Goal: Navigation & Orientation: Find specific page/section

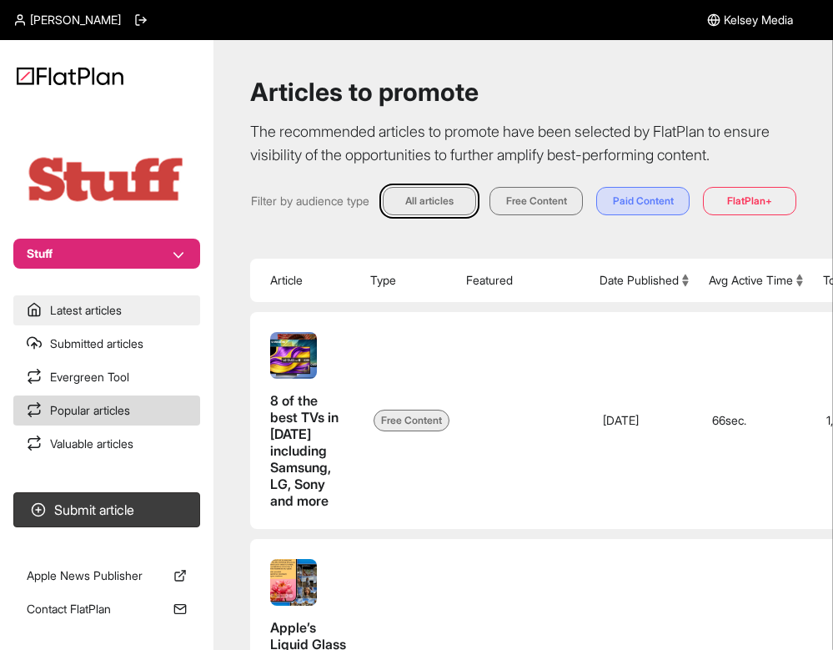
click at [122, 323] on link "Latest articles" at bounding box center [106, 310] width 187 height 30
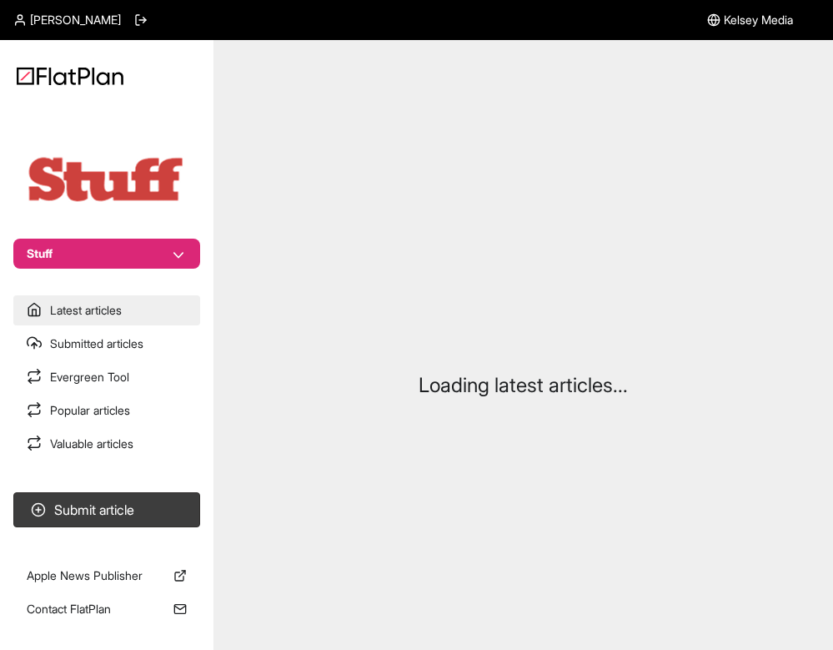
click at [122, 323] on link "Latest articles" at bounding box center [106, 310] width 187 height 30
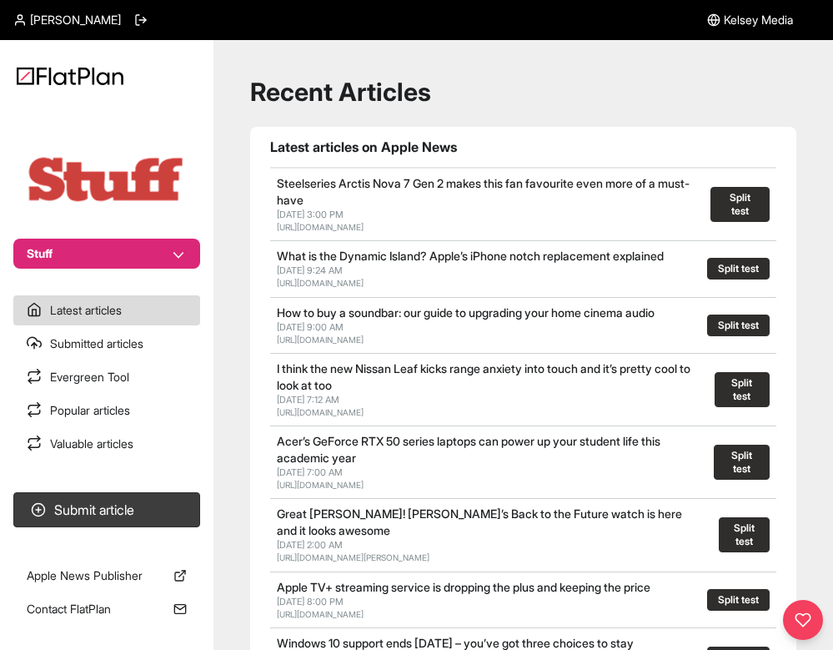
click at [161, 344] on link "Submitted articles" at bounding box center [106, 344] width 187 height 30
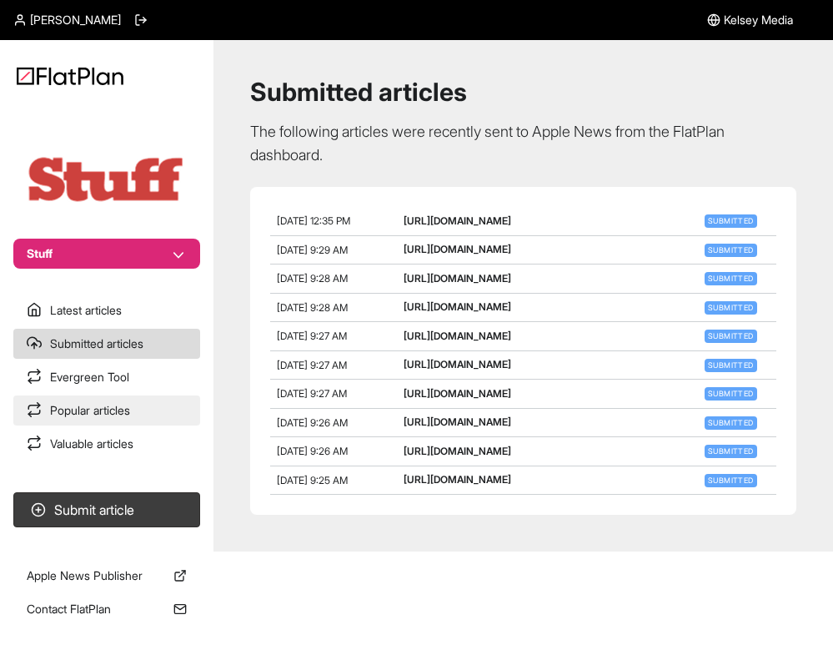
click at [103, 418] on link "Popular articles" at bounding box center [106, 410] width 187 height 30
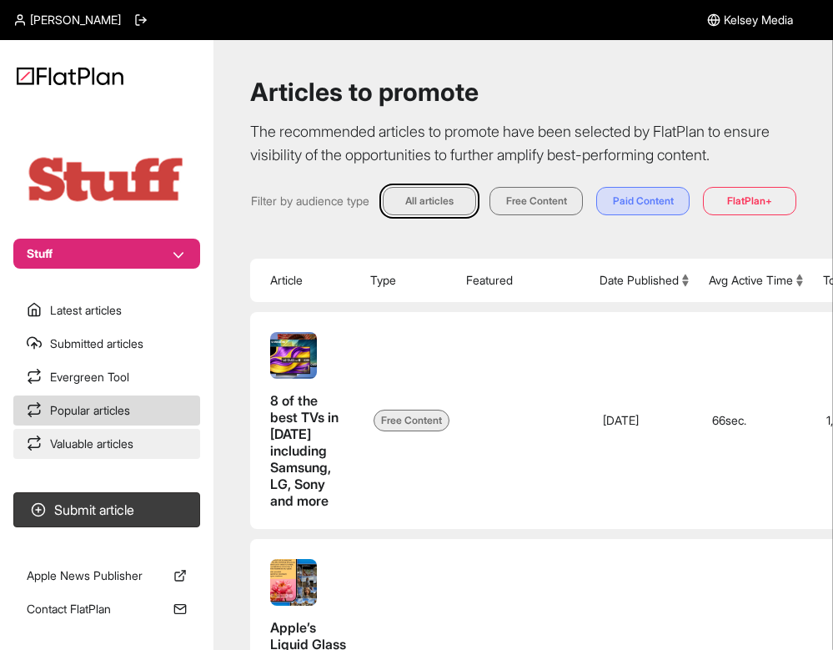
click at [103, 446] on link "Valuable articles" at bounding box center [106, 444] width 187 height 30
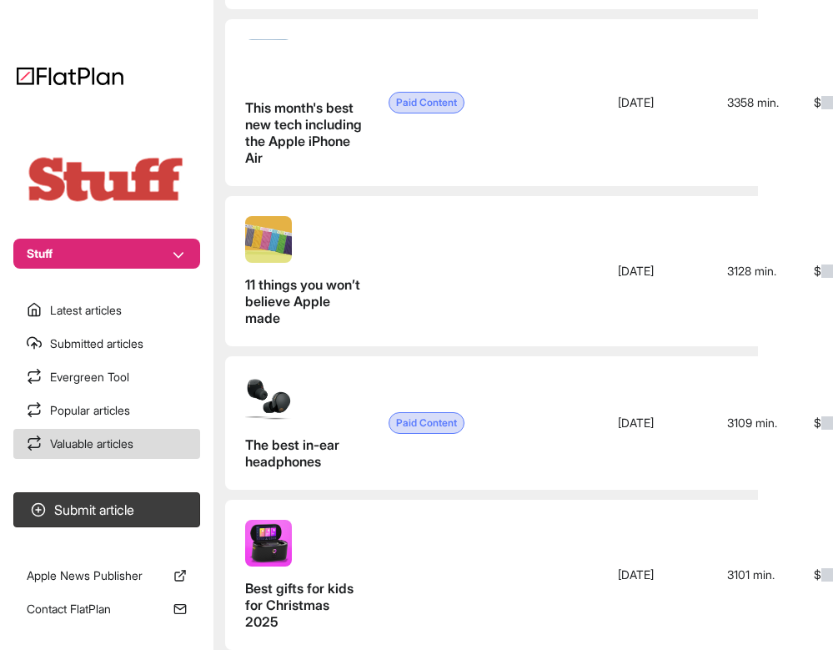
scroll to position [3176, 75]
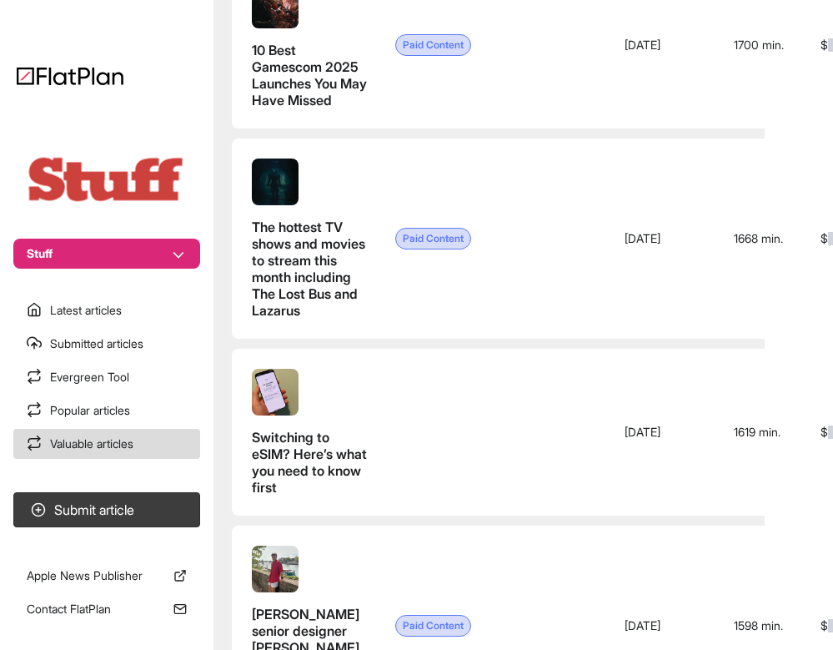
scroll to position [4978, 68]
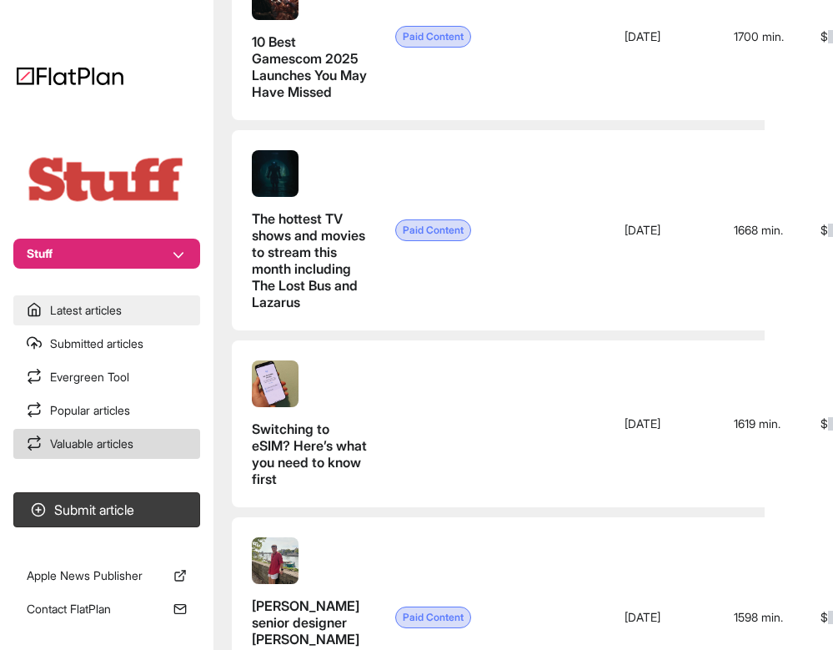
click at [68, 312] on link "Latest articles" at bounding box center [106, 310] width 187 height 30
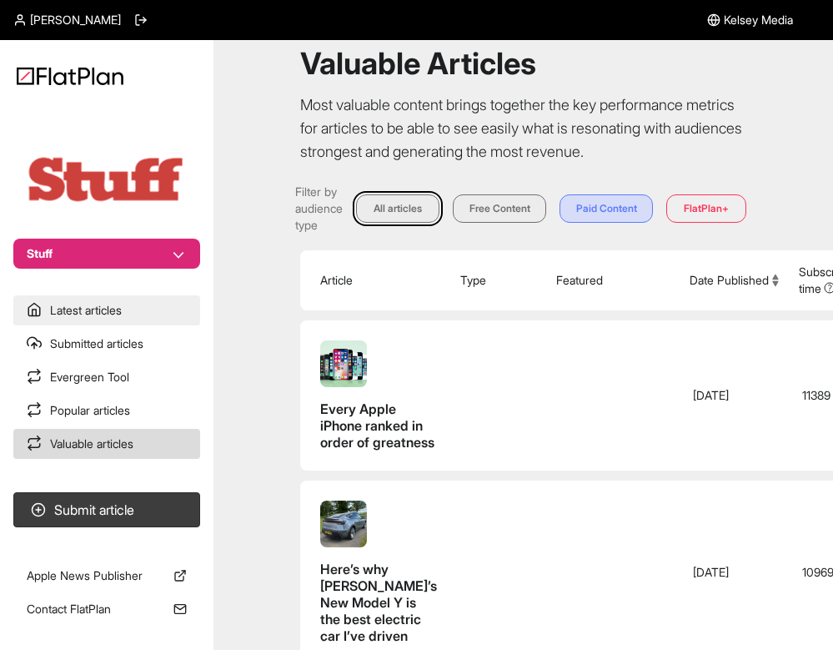
click at [68, 312] on link "Latest articles" at bounding box center [106, 310] width 187 height 30
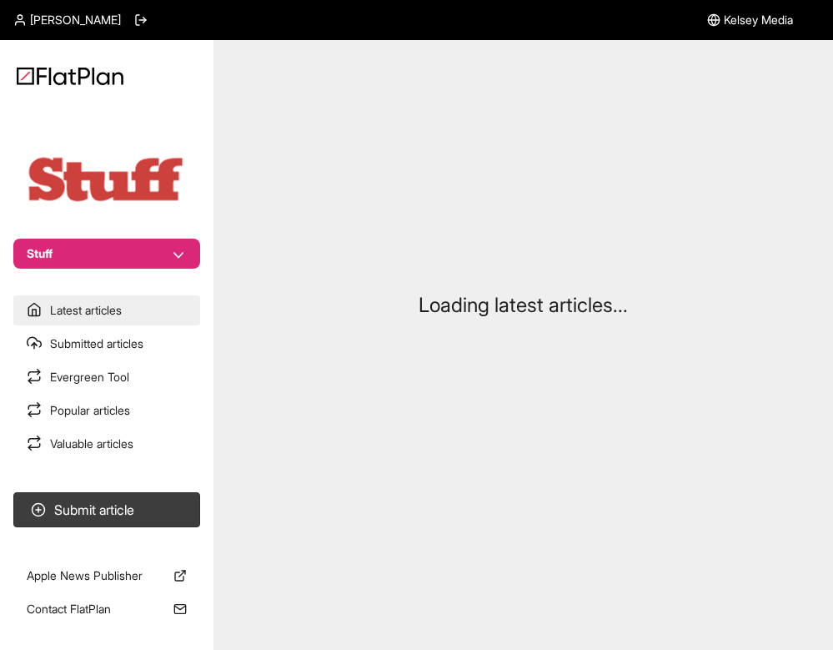
click at [68, 312] on link "Latest articles" at bounding box center [106, 310] width 187 height 30
